Goal: Task Accomplishment & Management: Manage account settings

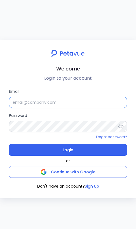
click at [94, 98] on input "Email" at bounding box center [68, 102] width 118 height 11
type input "[EMAIL_ADDRESS][DOMAIN_NAME]"
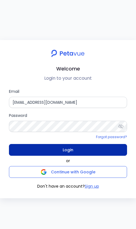
click at [87, 149] on button "Login" at bounding box center [68, 150] width 118 height 12
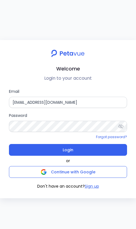
click at [79, 33] on div "Welcome Login to your account Email [EMAIL_ADDRESS][DOMAIN_NAME] Password Forgo…" at bounding box center [68, 114] width 136 height 229
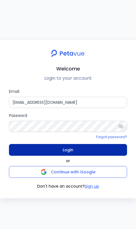
click at [87, 146] on button "Login" at bounding box center [68, 150] width 118 height 12
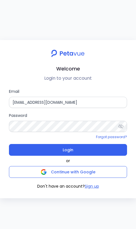
click at [53, 35] on div "Welcome Login to your account Email [EMAIL_ADDRESS][DOMAIN_NAME] Password Forgo…" at bounding box center [68, 114] width 136 height 229
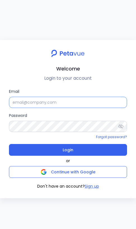
click at [81, 99] on input "Email" at bounding box center [68, 102] width 118 height 11
type input "support+testsigma@petavue.com"
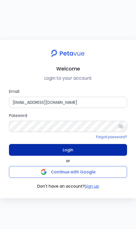
click at [83, 149] on button "Login" at bounding box center [68, 150] width 118 height 12
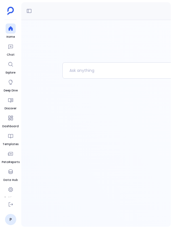
click at [119, 110] on div at bounding box center [168, 144] width 212 height 165
click at [114, 35] on div at bounding box center [168, 123] width 294 height 207
click at [102, 73] on p at bounding box center [159, 70] width 192 height 15
